Goal: Check status: Check status

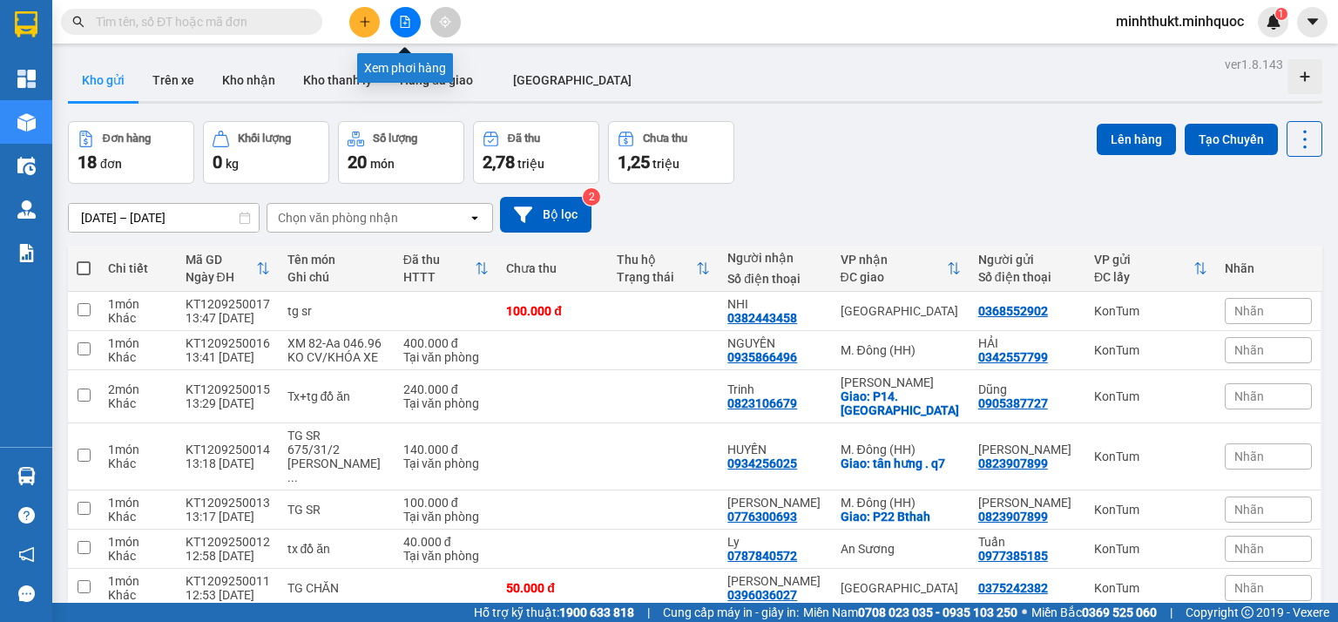
click at [401, 18] on icon "file-add" at bounding box center [405, 22] width 12 height 12
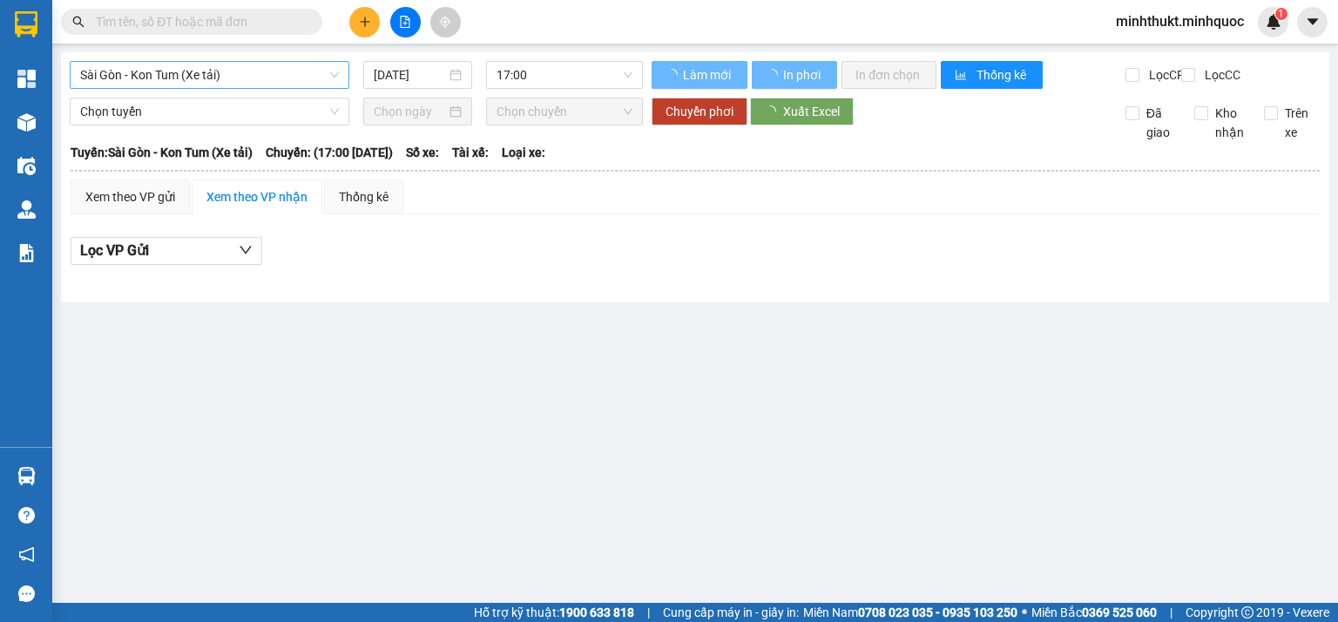
click at [185, 76] on span "Sài Gòn - Kon Tum (Xe tải)" at bounding box center [209, 75] width 259 height 26
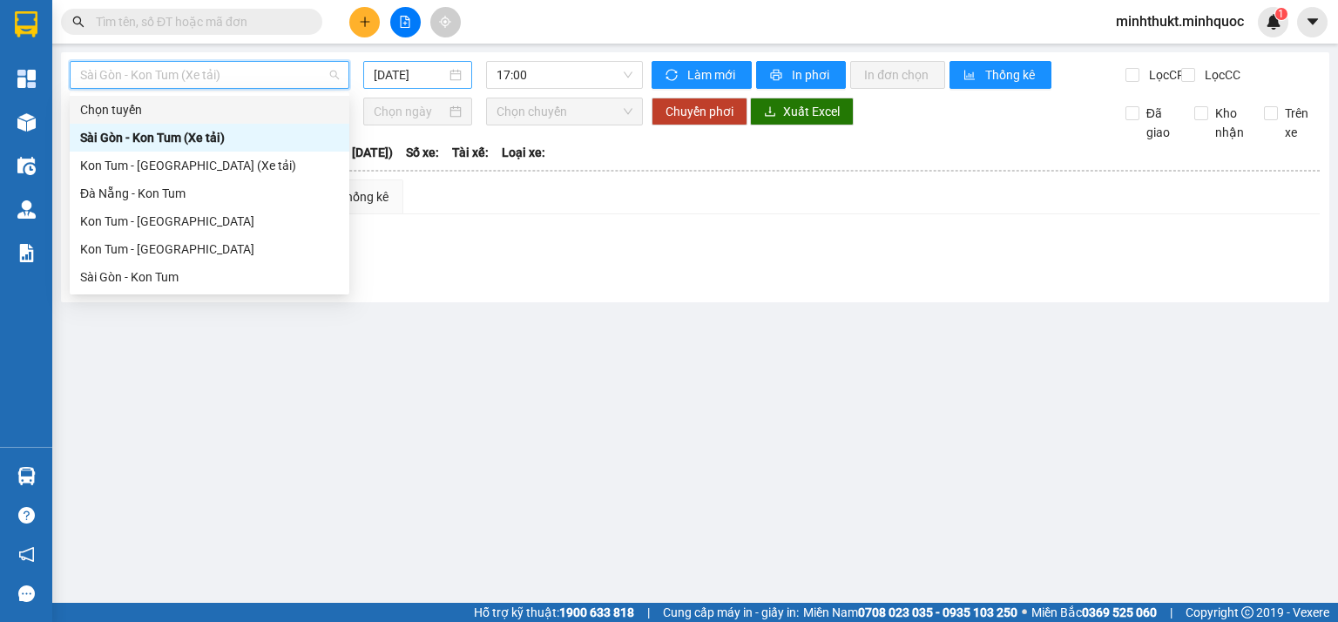
click at [415, 63] on div "[DATE]" at bounding box center [417, 75] width 108 height 28
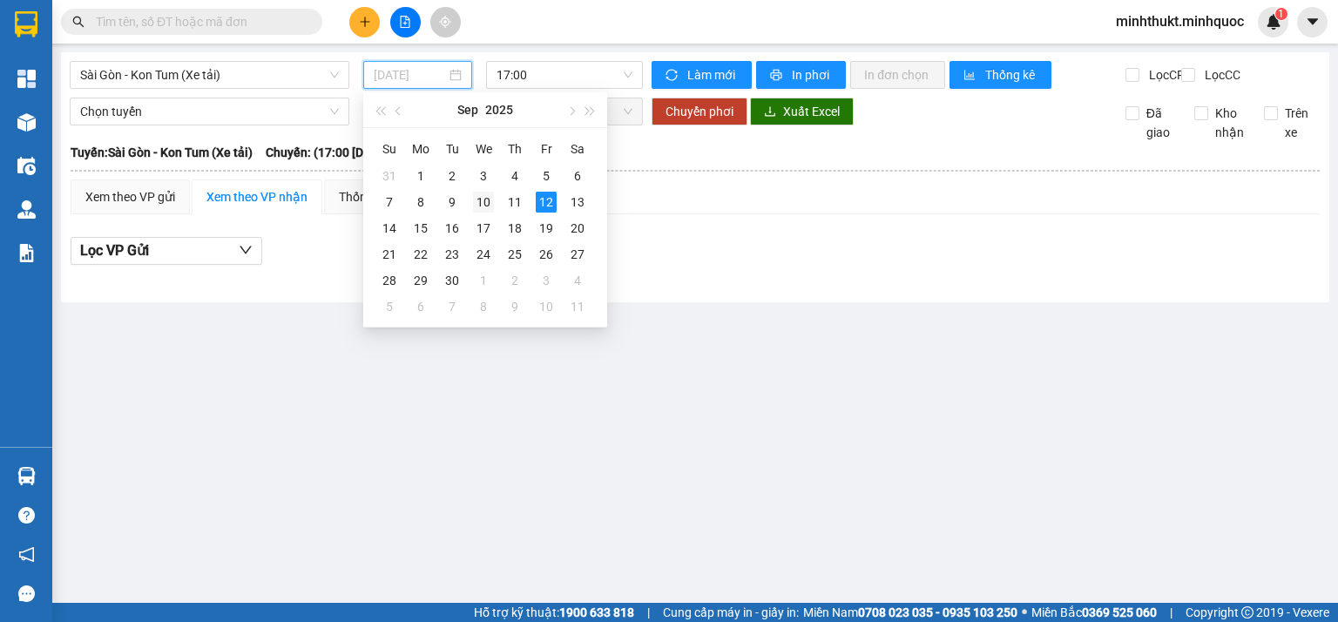
click at [481, 207] on div "10" at bounding box center [483, 202] width 21 height 21
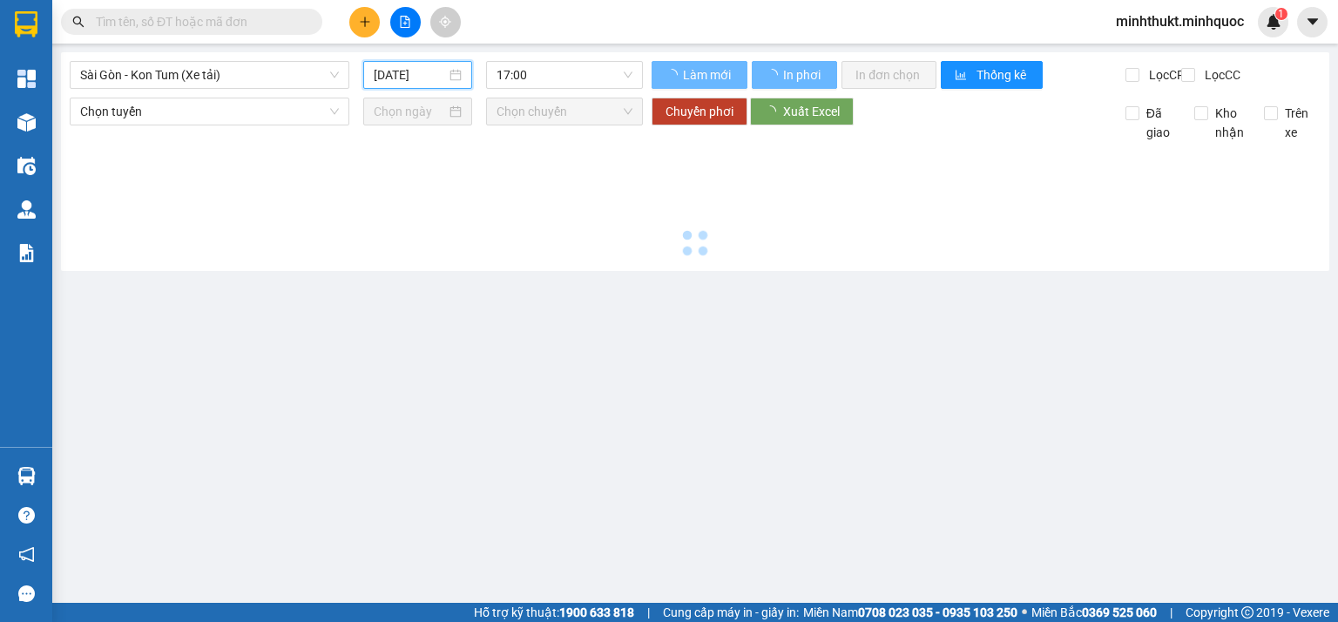
type input "[DATE]"
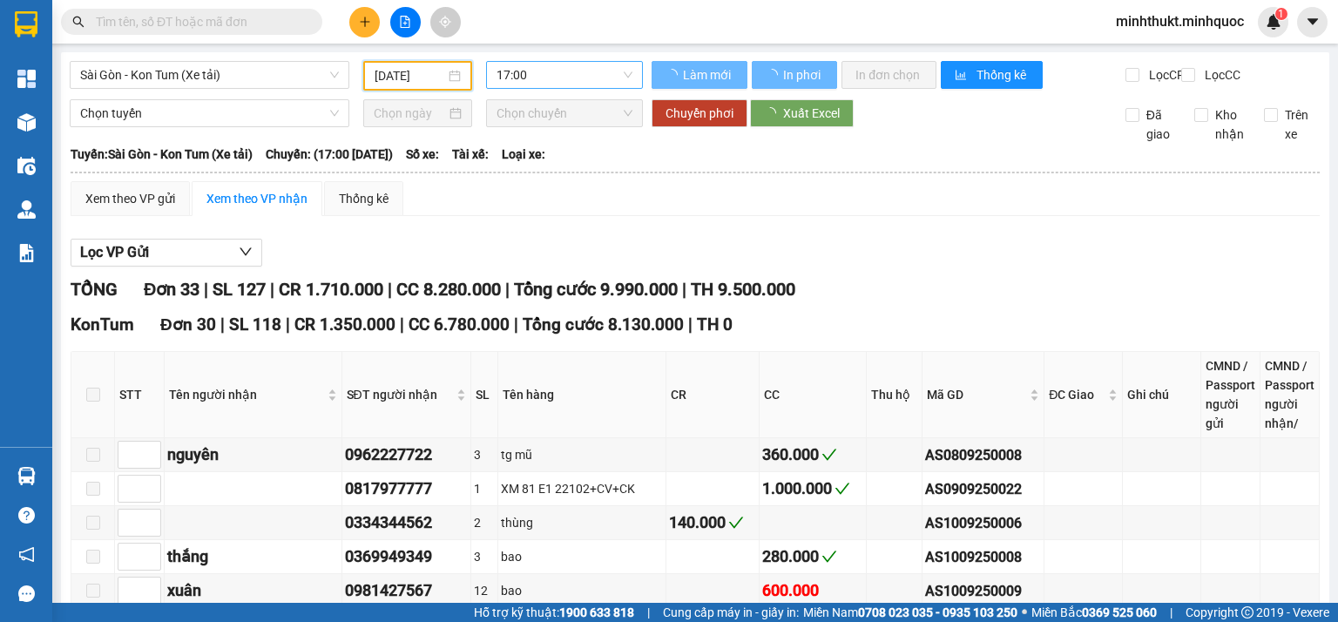
click at [597, 68] on span "17:00" at bounding box center [564, 75] width 137 height 26
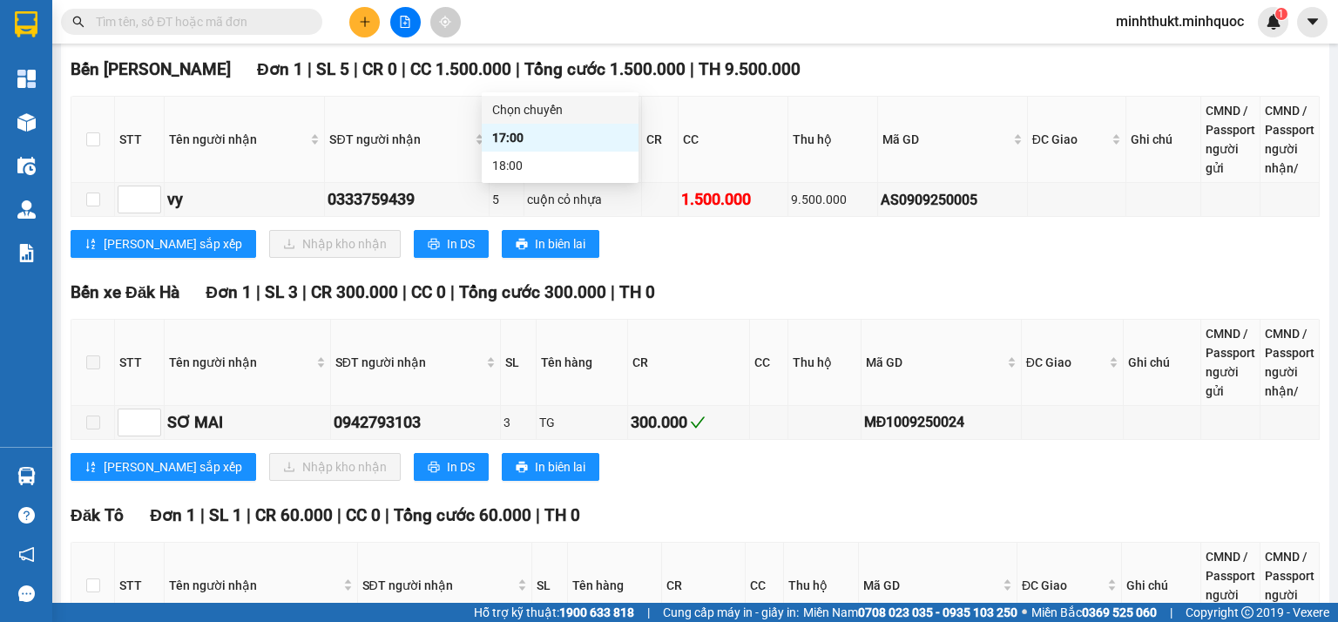
scroll to position [1533, 0]
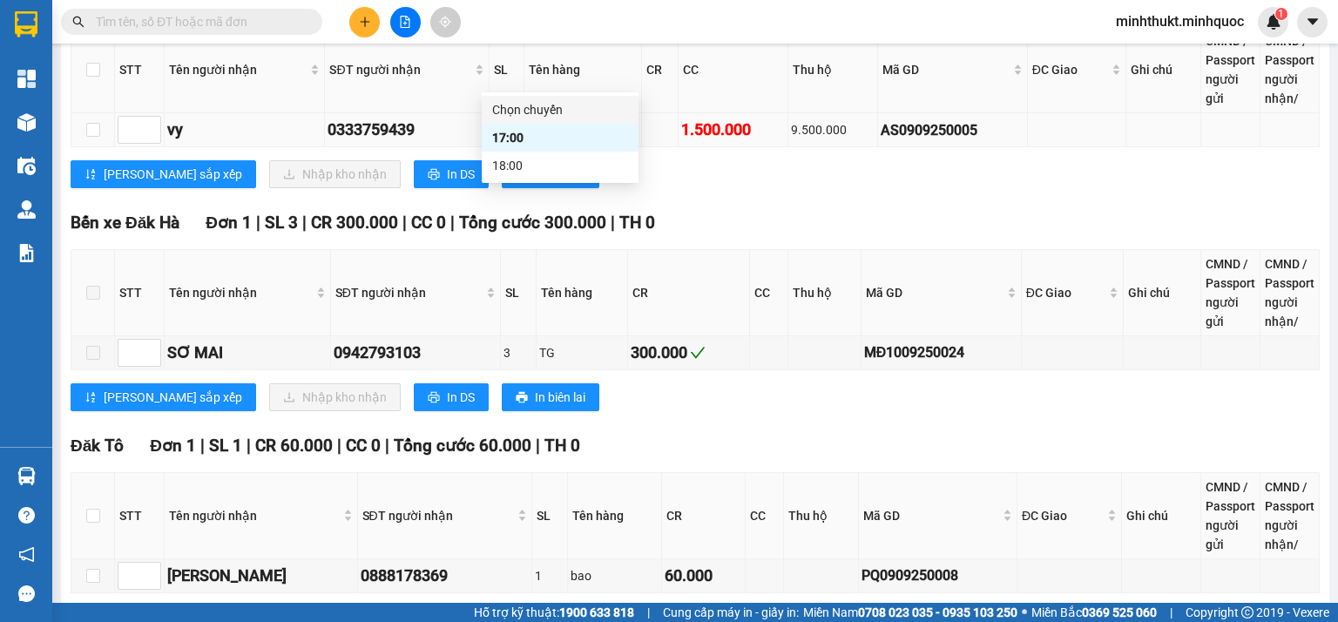
click at [934, 123] on div "AS0909250005" at bounding box center [951, 130] width 143 height 22
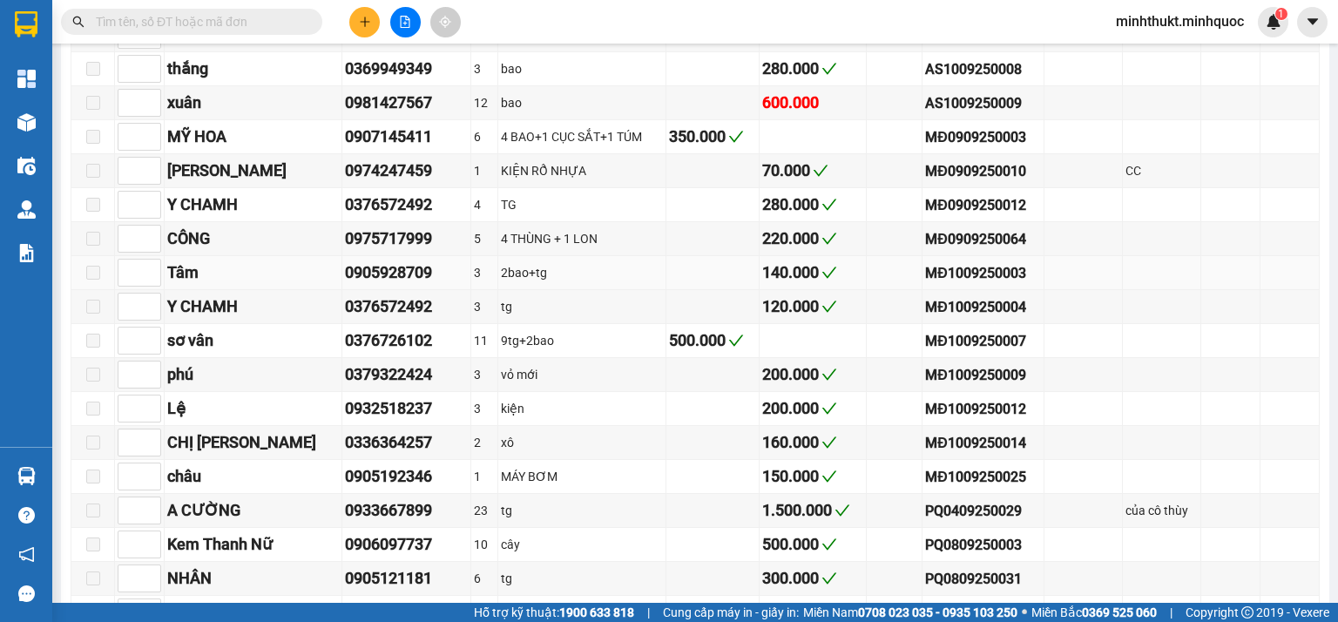
scroll to position [0, 0]
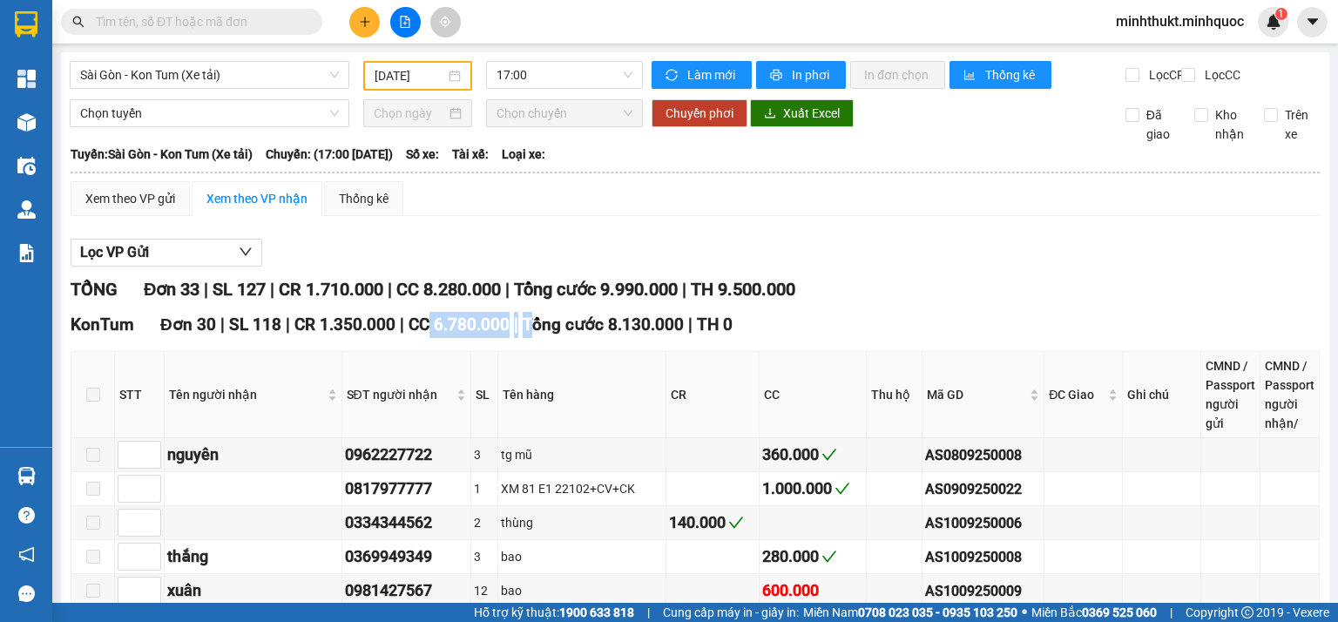
drag, startPoint x: 415, startPoint y: 318, endPoint x: 522, endPoint y: 316, distance: 108.0
